Goal: Task Accomplishment & Management: Manage account settings

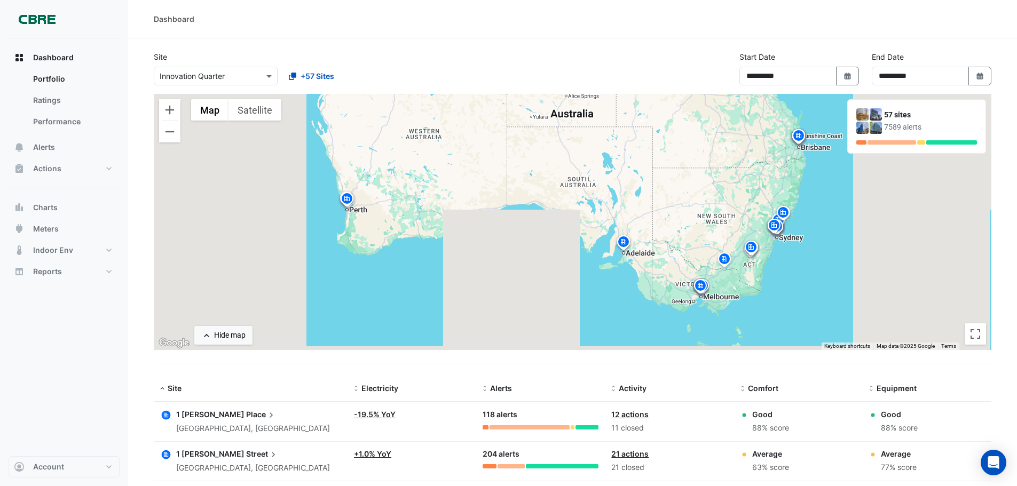
select select "***"
click at [70, 149] on button "Alerts" at bounding box center [64, 147] width 111 height 21
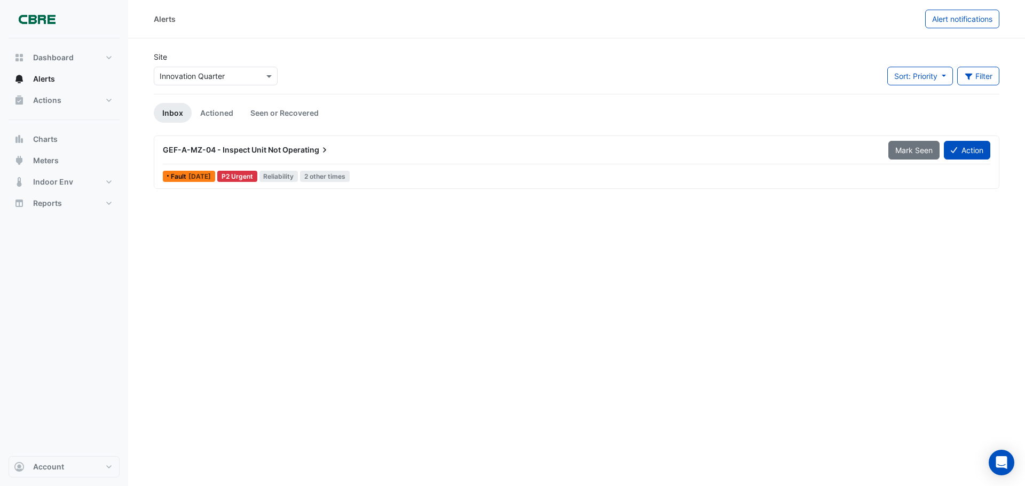
click at [331, 150] on div "GEF-A-MZ-04 - Inspect Unit Not Operating" at bounding box center [519, 150] width 713 height 11
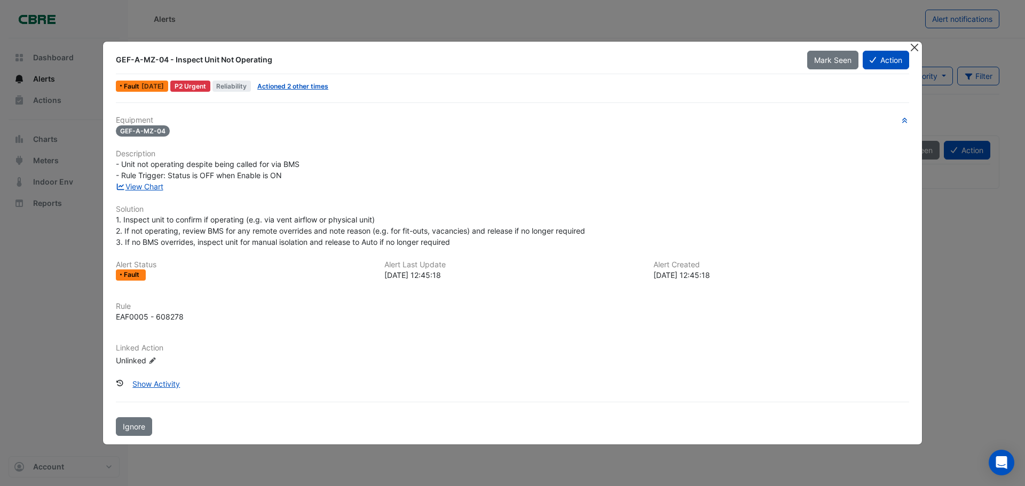
click at [916, 48] on button "Close" at bounding box center [914, 47] width 11 height 11
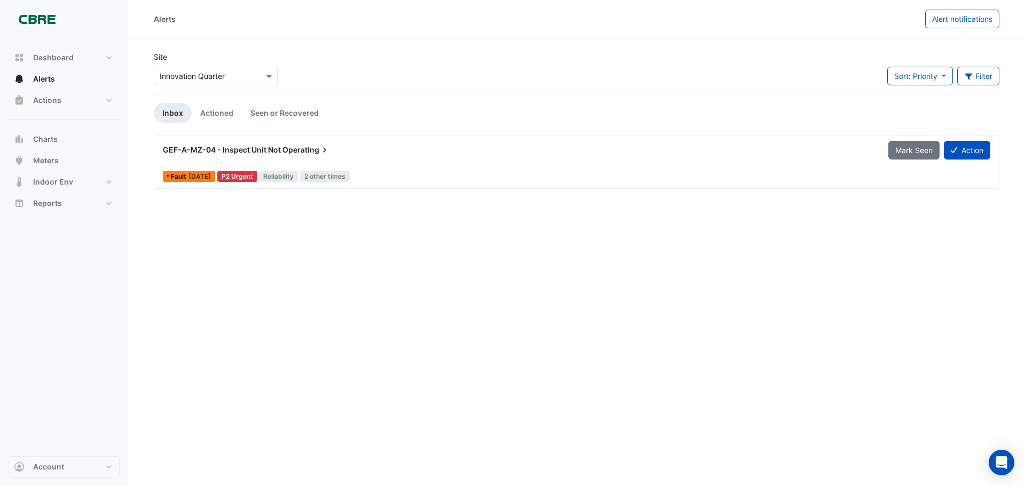
click at [175, 86] on div "Site × Innovation Quarter" at bounding box center [215, 72] width 137 height 43
click at [180, 77] on input "text" at bounding box center [205, 76] width 91 height 11
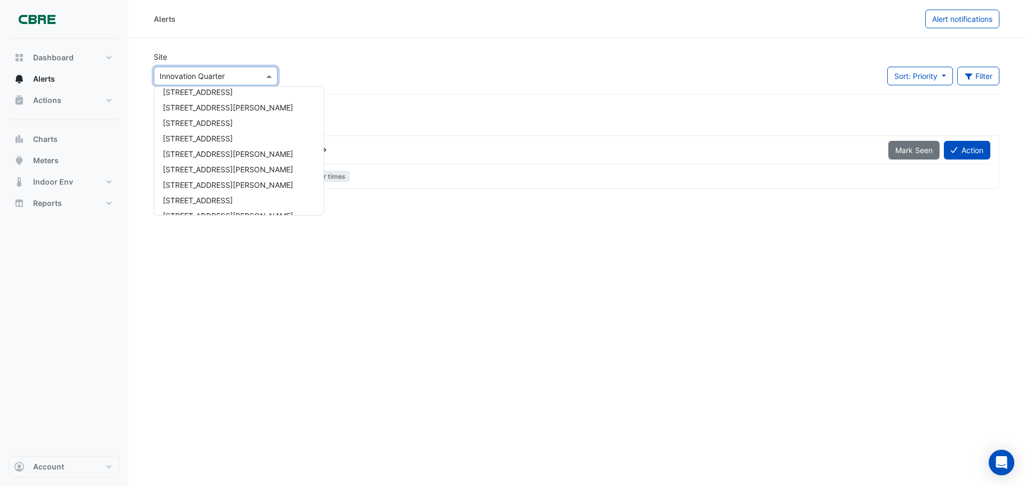
scroll to position [594, 0]
click at [210, 147] on div "6 Hassall Street" at bounding box center [238, 139] width 169 height 15
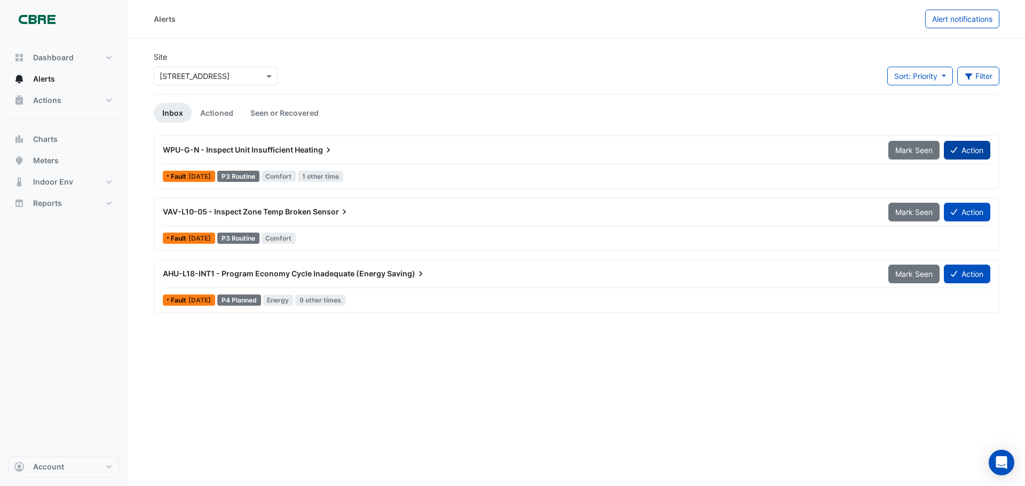
click at [960, 156] on button "Action" at bounding box center [967, 150] width 46 height 19
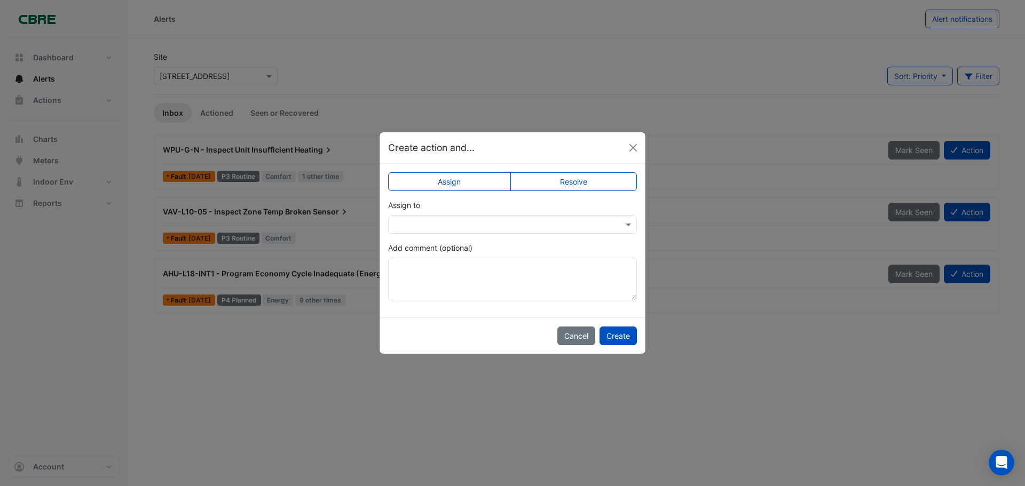
drag, startPoint x: 592, startPoint y: 177, endPoint x: 578, endPoint y: 206, distance: 32.2
click at [578, 206] on app-escalated-ticket-simple-upsert "Assign Resolve Assign to Add comment (optional)" at bounding box center [512, 240] width 249 height 120
click at [582, 187] on label "Resolve" at bounding box center [573, 181] width 127 height 19
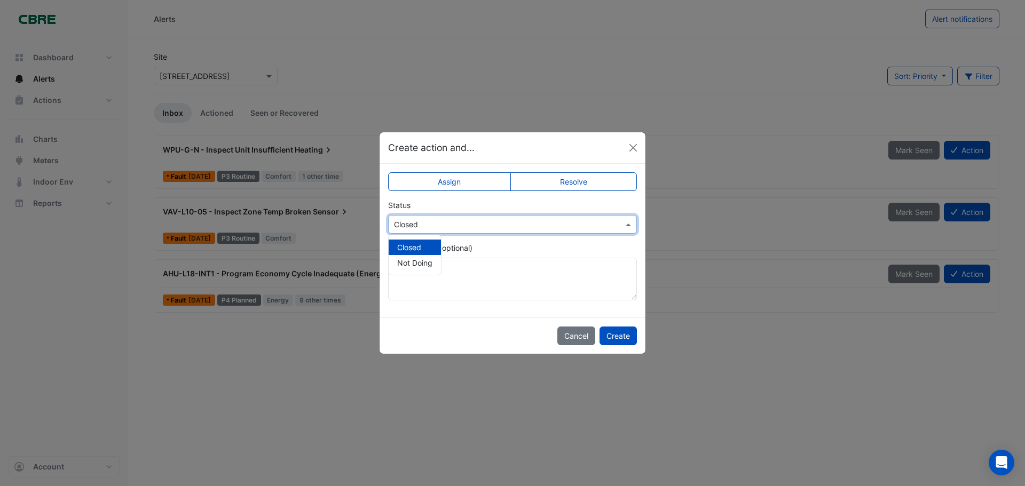
click at [564, 227] on input "text" at bounding box center [502, 224] width 216 height 11
click at [416, 273] on div "Closed Not Doing" at bounding box center [415, 255] width 52 height 40
click at [415, 265] on span "Not Doing" at bounding box center [414, 262] width 35 height 9
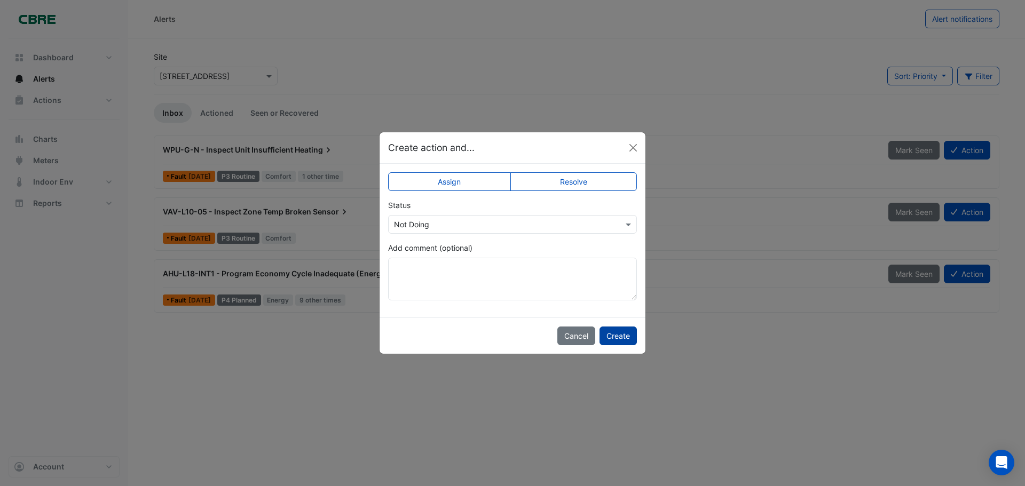
click at [629, 334] on button "Create" at bounding box center [618, 336] width 37 height 19
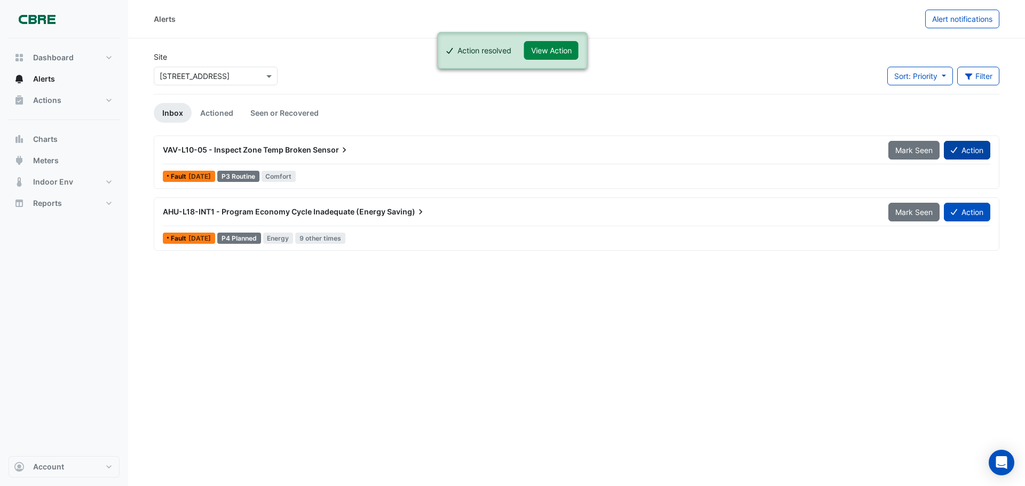
click at [972, 153] on button "Action" at bounding box center [967, 150] width 46 height 19
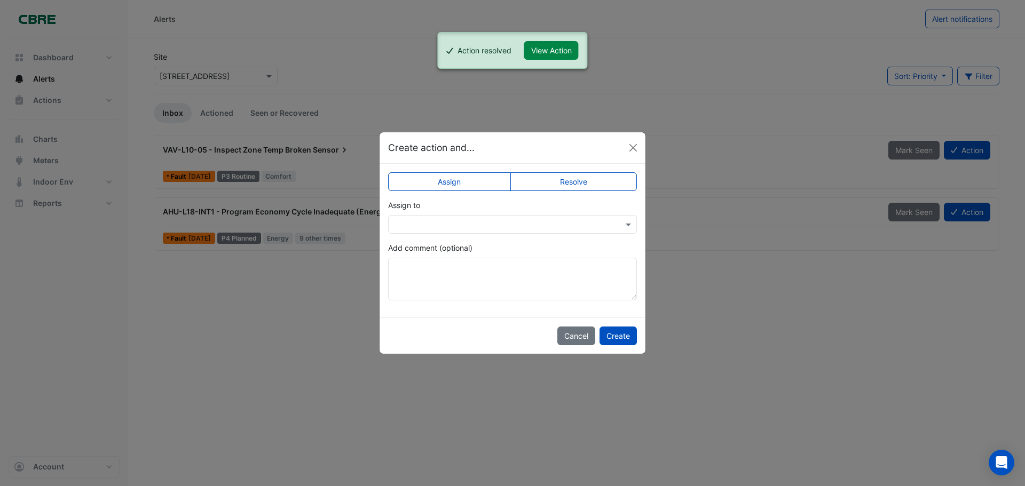
click at [548, 180] on label "Resolve" at bounding box center [573, 181] width 127 height 19
click at [471, 187] on label "Assign" at bounding box center [449, 181] width 123 height 19
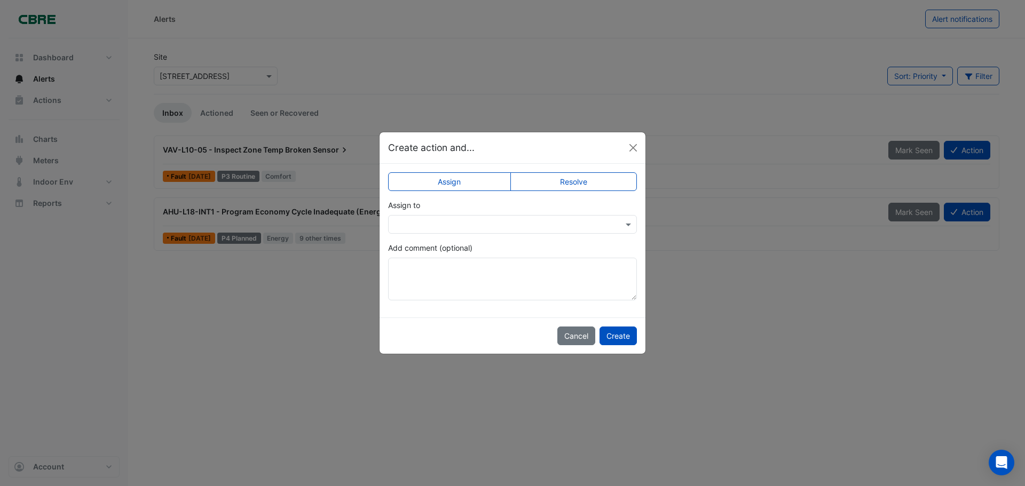
click at [498, 241] on app-escalated-ticket-simple-upsert "Assign Resolve Assign to Add comment (optional)" at bounding box center [512, 240] width 249 height 120
click at [499, 226] on input "text" at bounding box center [502, 224] width 216 height 11
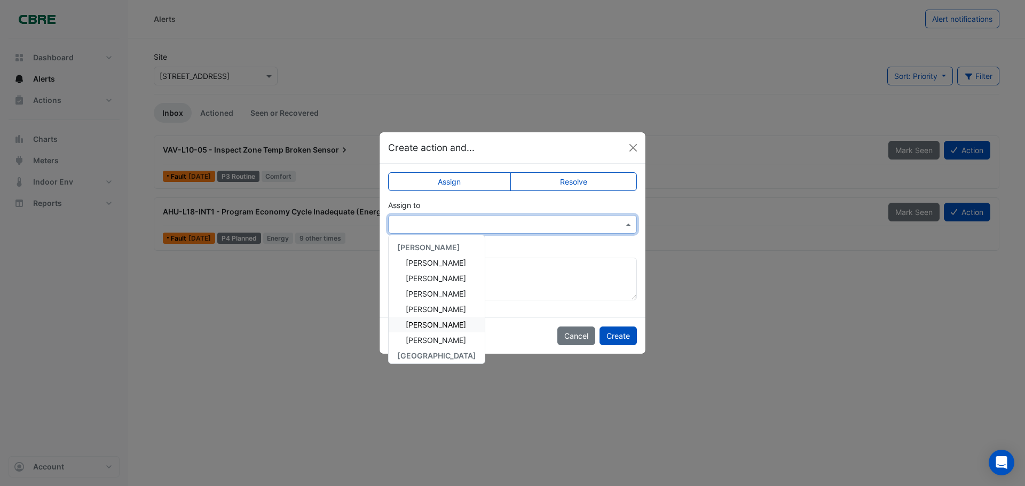
click at [457, 324] on div "Mehdi Sajjadi" at bounding box center [437, 324] width 96 height 15
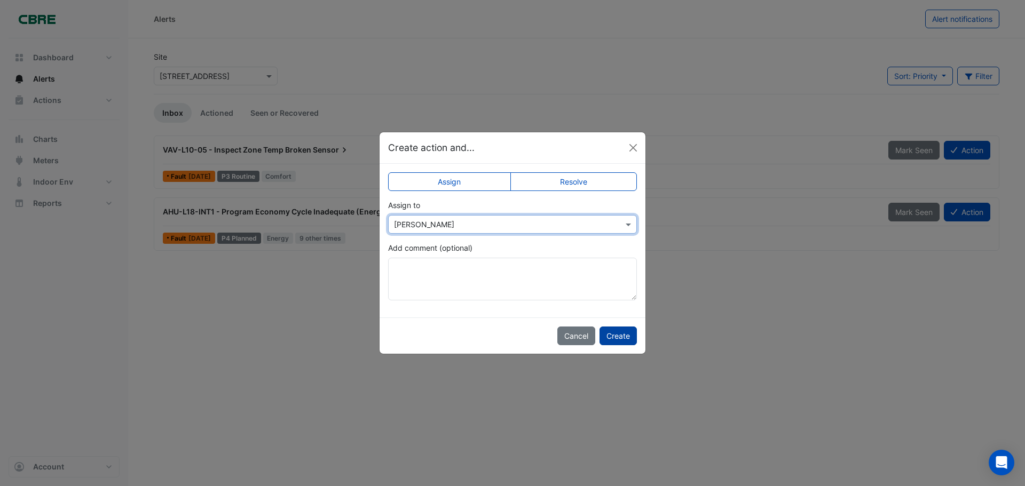
click at [621, 332] on button "Create" at bounding box center [618, 336] width 37 height 19
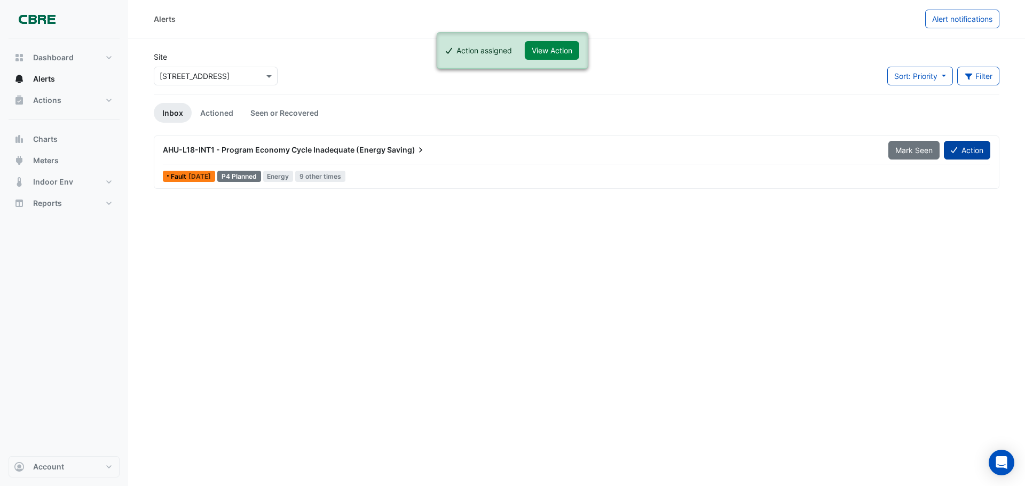
click at [960, 146] on button "Action" at bounding box center [967, 150] width 46 height 19
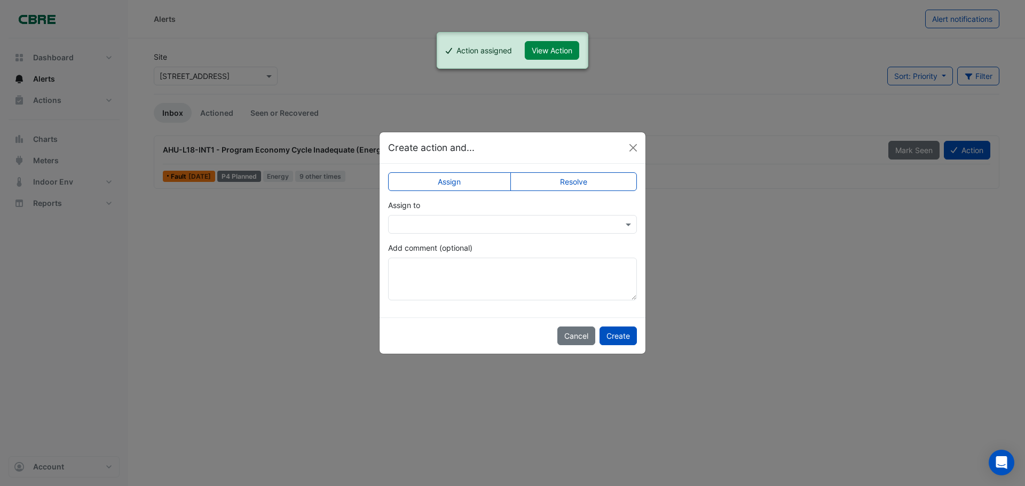
click at [585, 222] on input "text" at bounding box center [502, 224] width 216 height 11
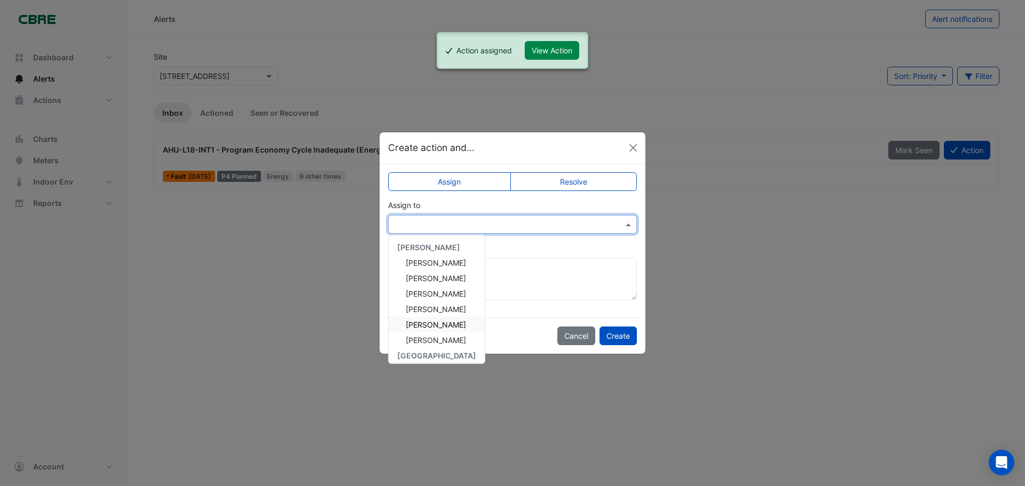
click at [472, 321] on div "Mehdi Sajjadi" at bounding box center [437, 324] width 96 height 15
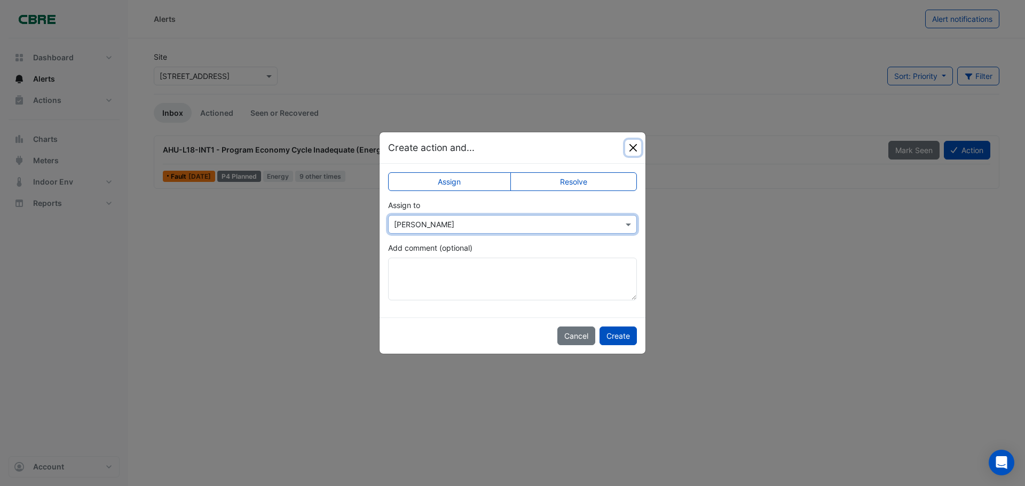
click at [631, 150] on button "Close" at bounding box center [633, 148] width 16 height 16
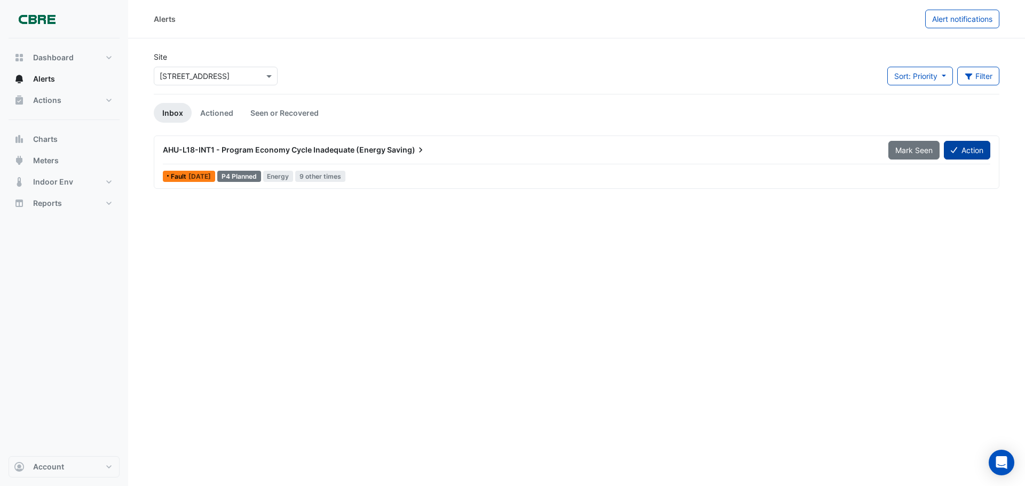
click at [967, 154] on button "Action" at bounding box center [967, 150] width 46 height 19
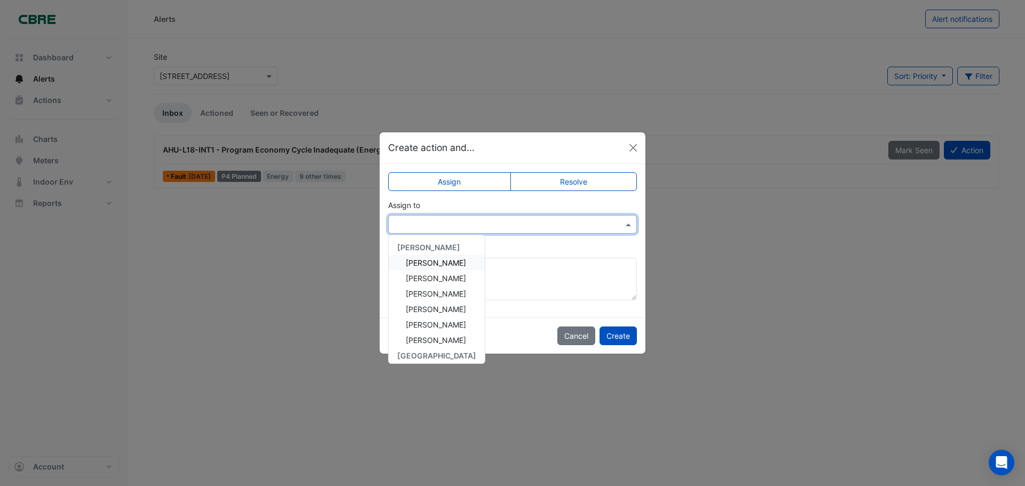
click at [502, 219] on input "text" at bounding box center [502, 224] width 216 height 11
click at [461, 320] on div "Mehdi Sajjadi" at bounding box center [437, 324] width 96 height 15
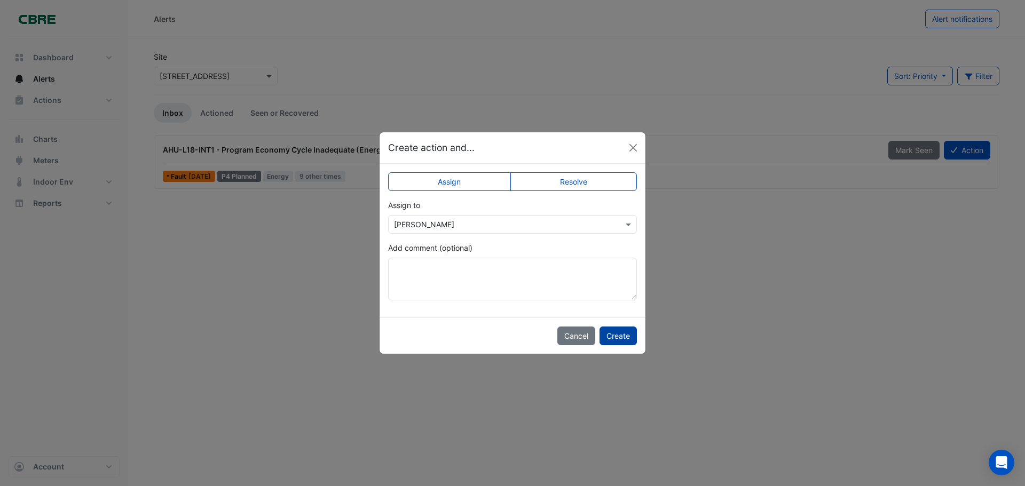
click at [620, 336] on button "Create" at bounding box center [618, 336] width 37 height 19
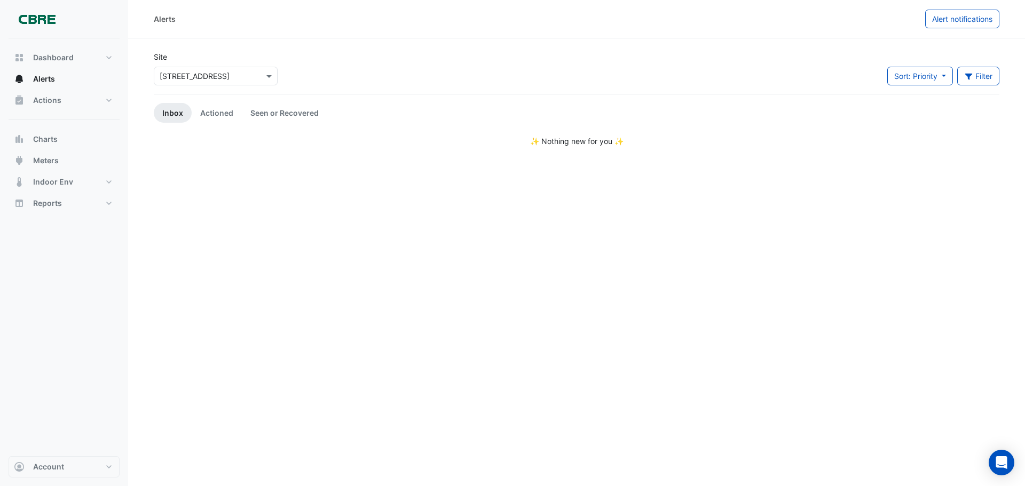
click at [246, 83] on div "× 6 Hassall Street" at bounding box center [216, 76] width 124 height 19
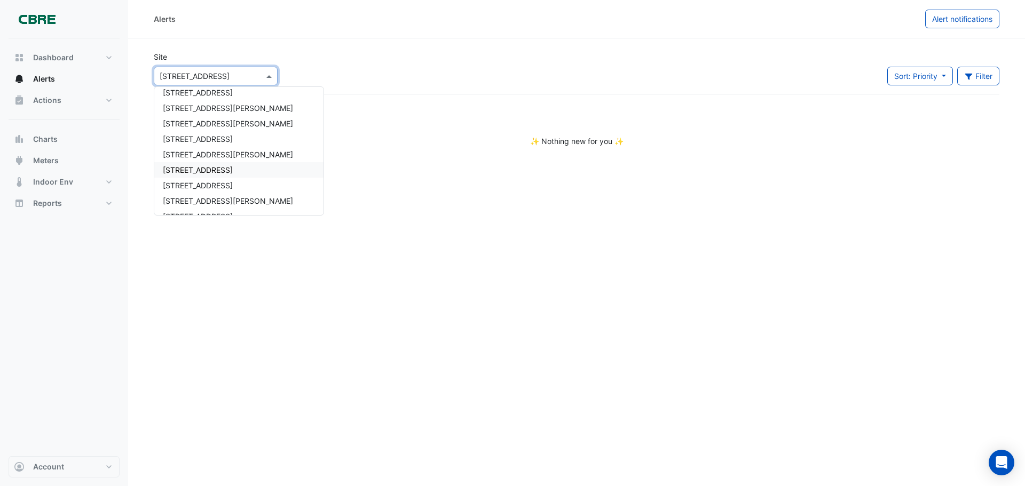
scroll to position [254, 0]
click at [349, 132] on app-alert-tickets "Site × 6 Hassall Street 1 Martin Place 1 Shelley Street 10 Franklin Street (GPO…" at bounding box center [577, 99] width 846 height 96
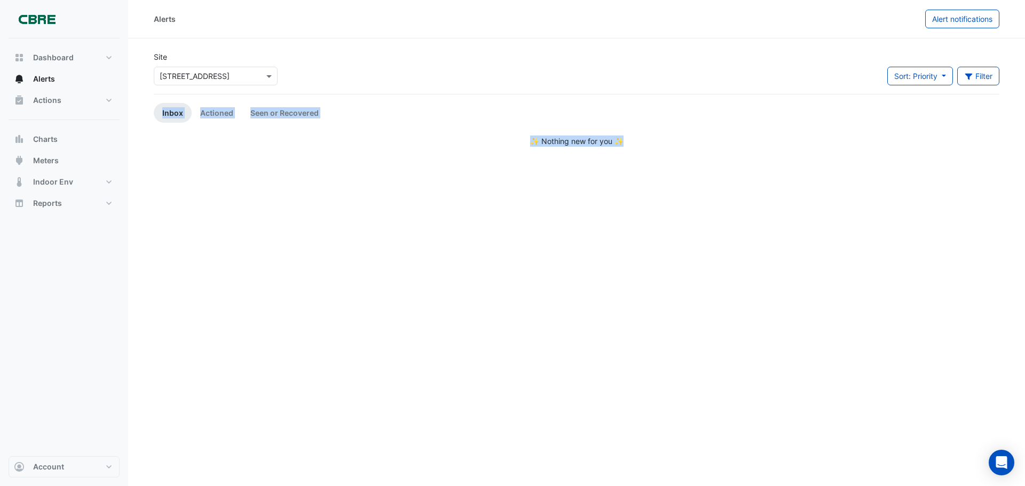
drag, startPoint x: 696, startPoint y: 184, endPoint x: 466, endPoint y: 100, distance: 244.6
click at [466, 100] on div "Alerts Alert notifications Site × 6 Hassall Street Sort: Priority Priority Upda…" at bounding box center [576, 243] width 897 height 486
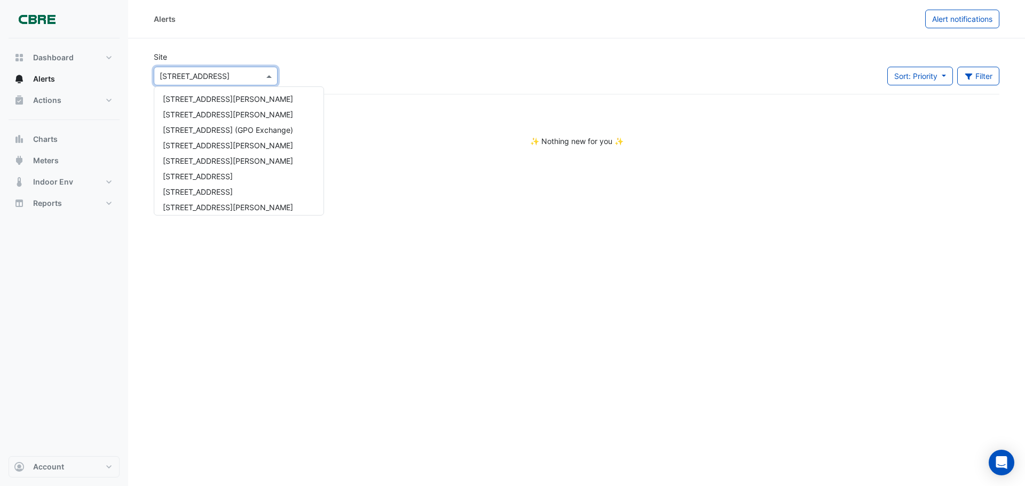
click at [195, 71] on input "text" at bounding box center [205, 76] width 91 height 11
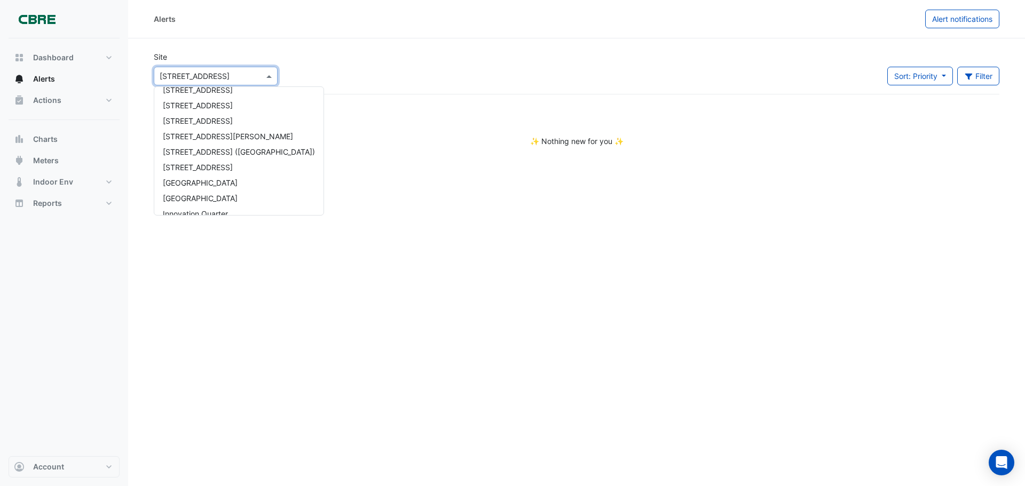
scroll to position [794, 0]
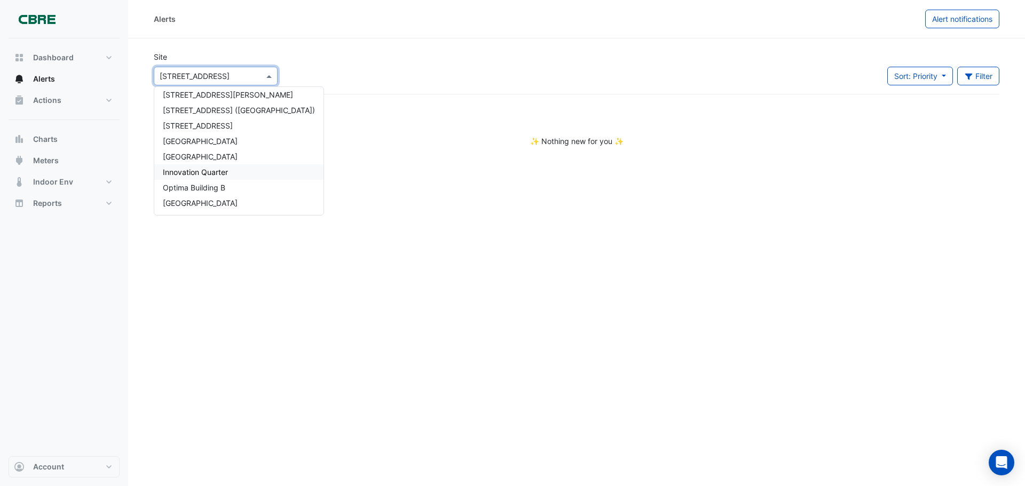
click at [222, 176] on span "Innovation Quarter" at bounding box center [195, 172] width 65 height 9
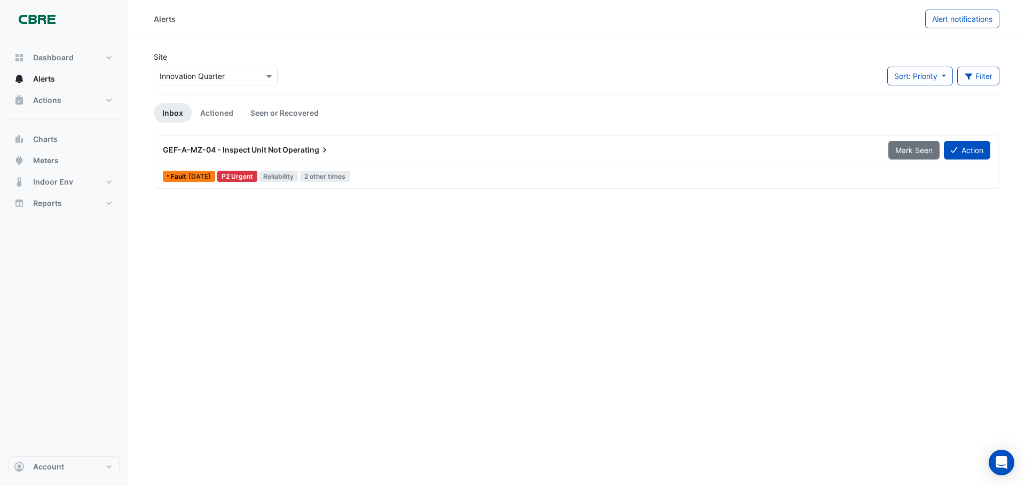
click at [325, 148] on icon at bounding box center [324, 150] width 11 height 11
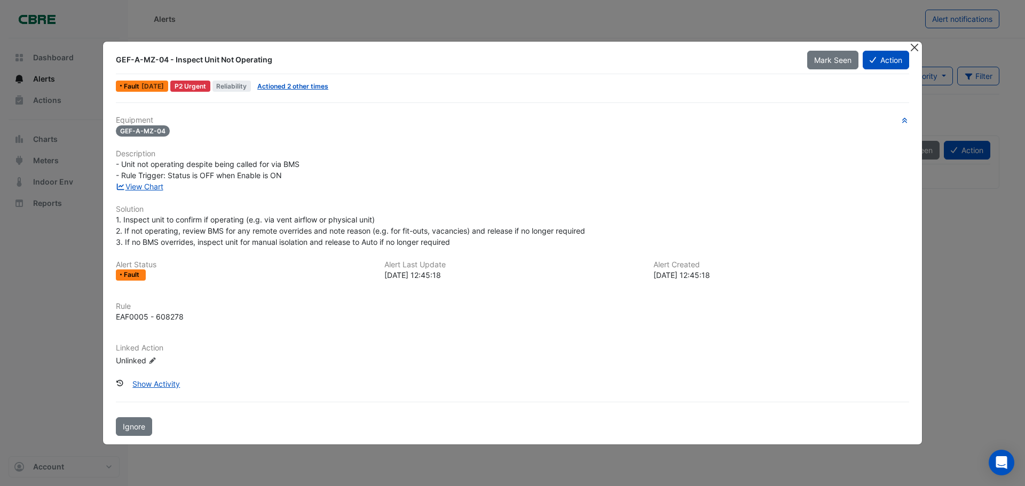
click at [912, 45] on button "Close" at bounding box center [914, 47] width 11 height 11
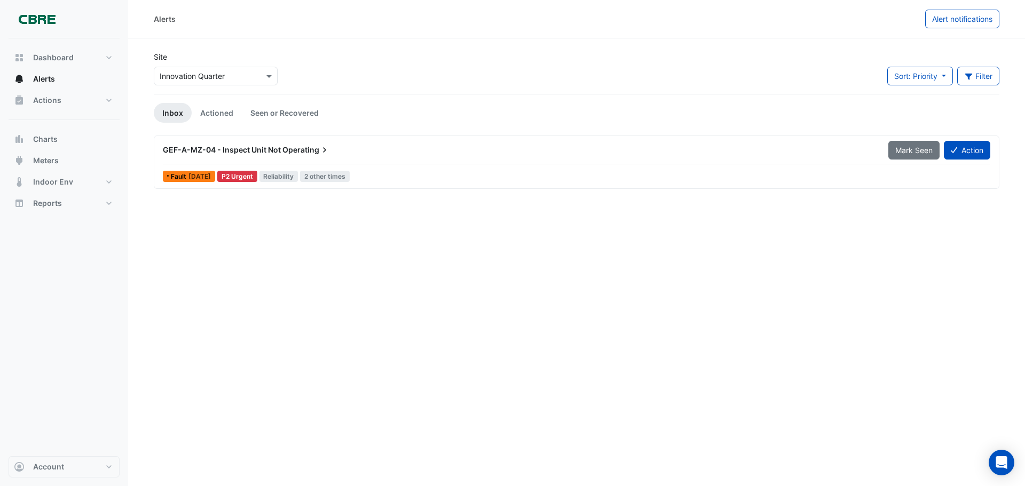
click at [527, 152] on div "GEF-A-MZ-04 - Inspect Unit Not Operating" at bounding box center [519, 150] width 713 height 11
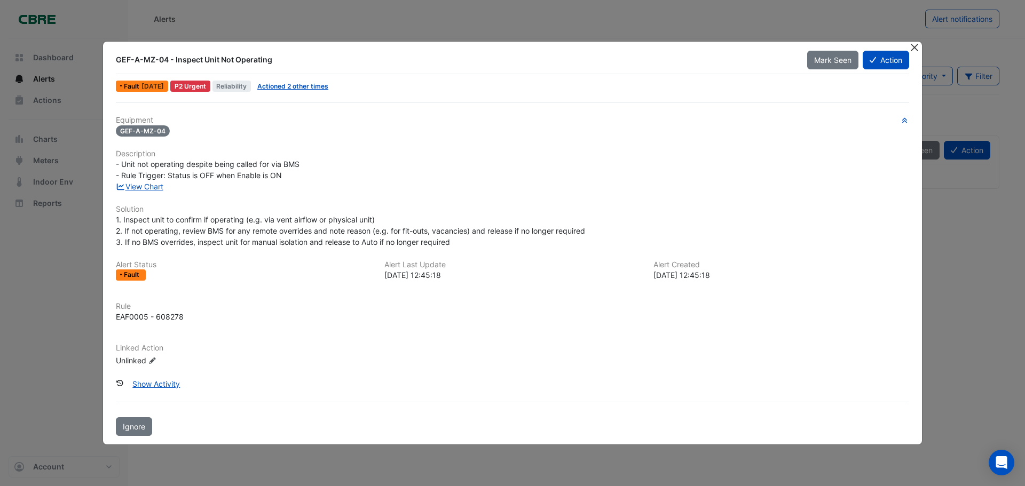
click at [915, 48] on button "Close" at bounding box center [914, 47] width 11 height 11
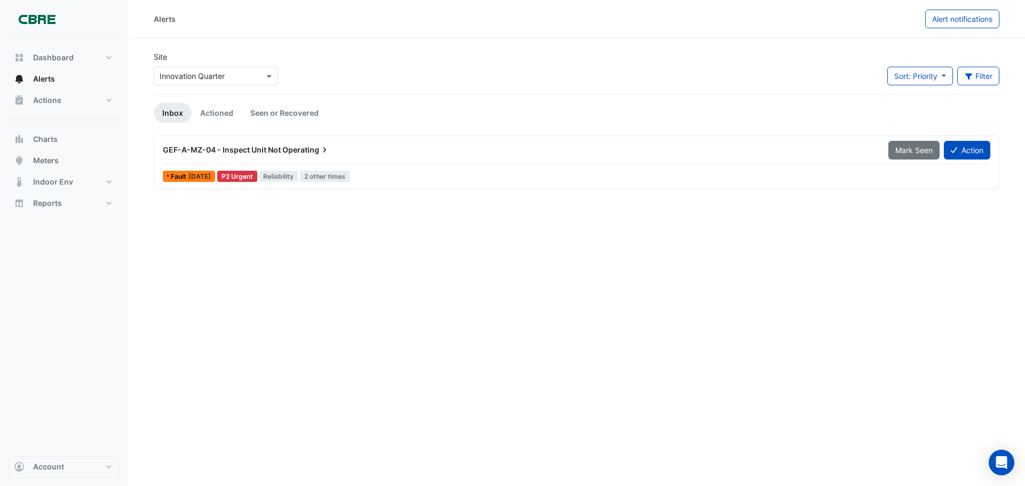
click at [167, 153] on span "GEF-A-MZ-04 - Inspect Unit Not" at bounding box center [222, 149] width 118 height 9
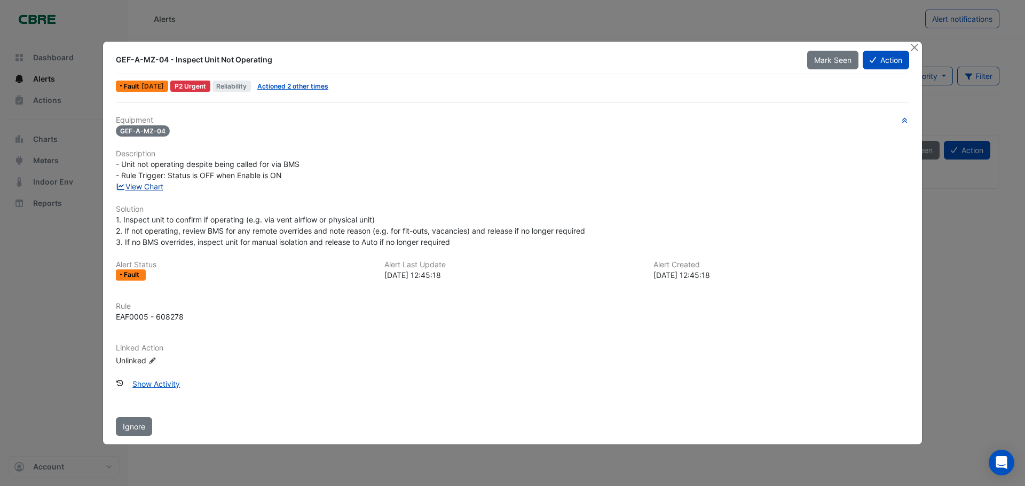
click at [137, 186] on link "View Chart" at bounding box center [140, 186] width 48 height 9
click at [917, 45] on button "Close" at bounding box center [914, 47] width 11 height 11
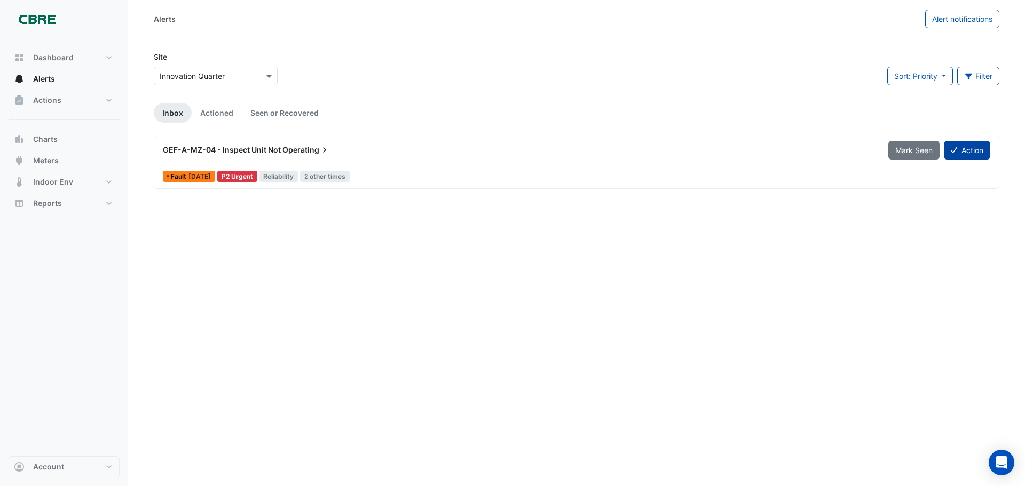
click at [973, 141] on button "Action" at bounding box center [967, 150] width 46 height 19
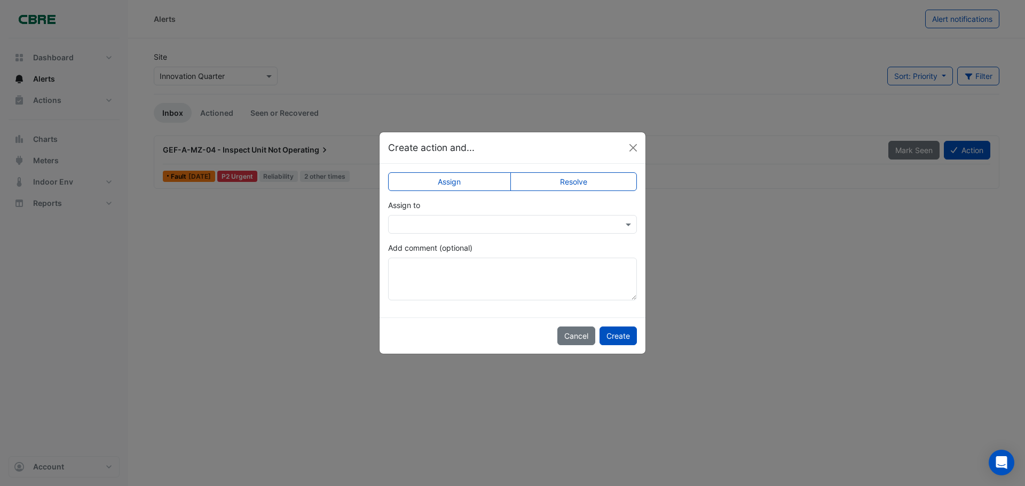
click at [553, 181] on label "Resolve" at bounding box center [573, 181] width 127 height 19
click at [426, 268] on textarea "Add comment (optional)" at bounding box center [512, 279] width 249 height 43
click at [468, 288] on textarea "Add comment (optional)" at bounding box center [512, 279] width 249 height 43
drag, startPoint x: 434, startPoint y: 285, endPoint x: 427, endPoint y: 279, distance: 9.1
click at [427, 279] on textarea "Add comment (optional)" at bounding box center [512, 279] width 249 height 43
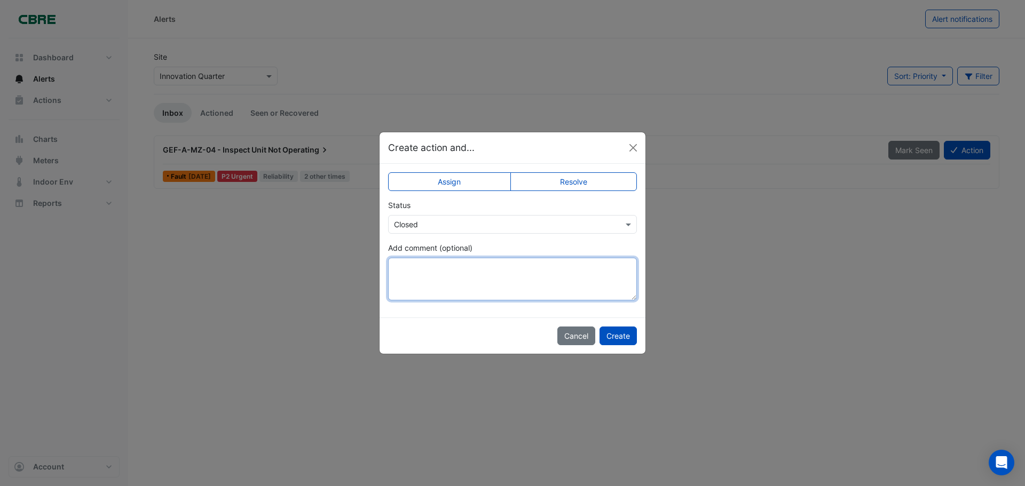
click at [443, 293] on textarea "Add comment (optional)" at bounding box center [512, 279] width 249 height 43
type textarea "**********"
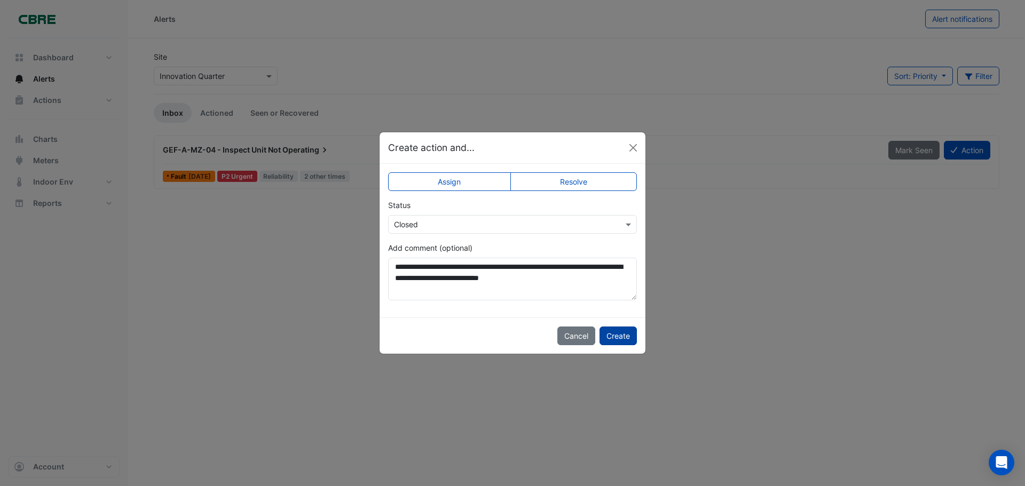
click at [610, 333] on button "Create" at bounding box center [618, 336] width 37 height 19
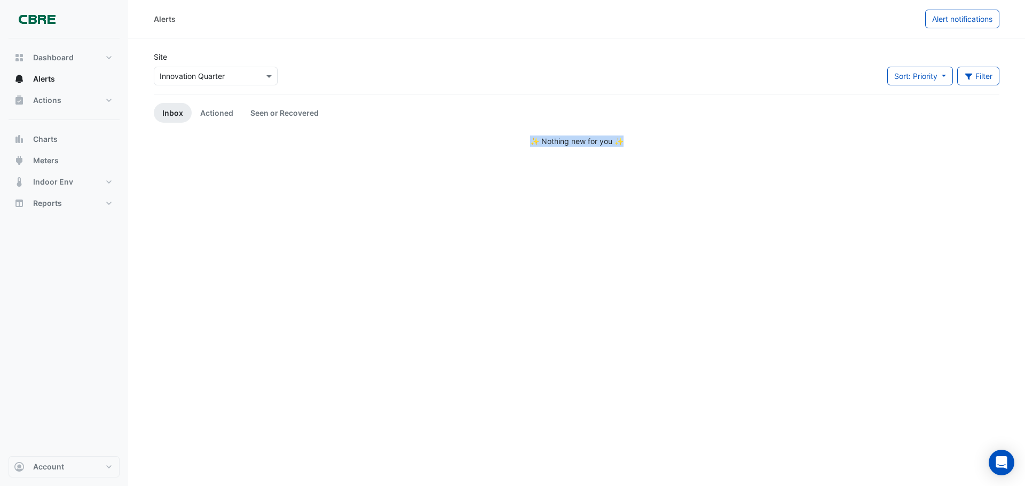
drag, startPoint x: 636, startPoint y: 137, endPoint x: 498, endPoint y: 112, distance: 140.6
click at [498, 112] on app-alert-tickets "Site × Innovation Quarter Sort: Priority Priority Updated Filter Title Priority…" at bounding box center [577, 99] width 846 height 96
